Goal: Information Seeking & Learning: Learn about a topic

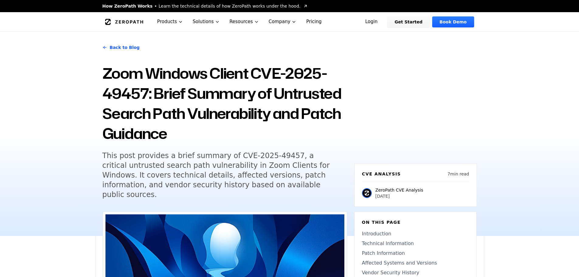
scroll to position [182, 0]
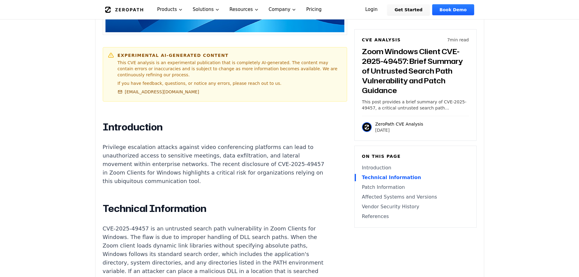
scroll to position [334, 0]
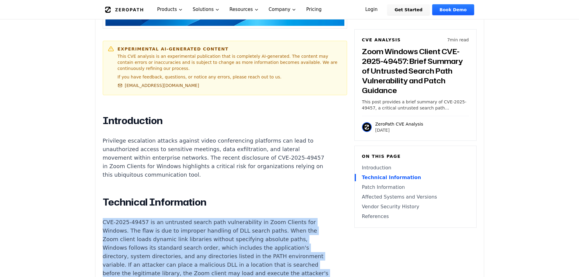
drag, startPoint x: 227, startPoint y: 136, endPoint x: 97, endPoint y: 75, distance: 143.4
copy p "CVE-2025-49457 is an untrusted search path vulnerability in Zoom Clients for Wi…"
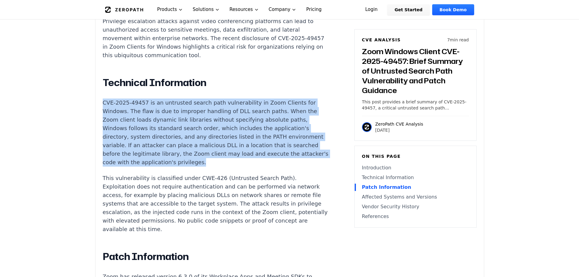
scroll to position [395, 0]
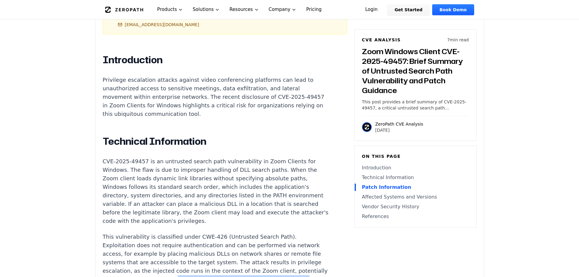
drag, startPoint x: 195, startPoint y: 131, endPoint x: 236, endPoint y: 141, distance: 41.6
click at [236, 232] on p "This vulnerability is classified under CWE-426 (Untrusted Search Path). Exploit…" at bounding box center [216, 262] width 226 height 60
copy p "No public code snippets or proof of concept are available at this time."
